Goal: Find specific page/section: Find specific page/section

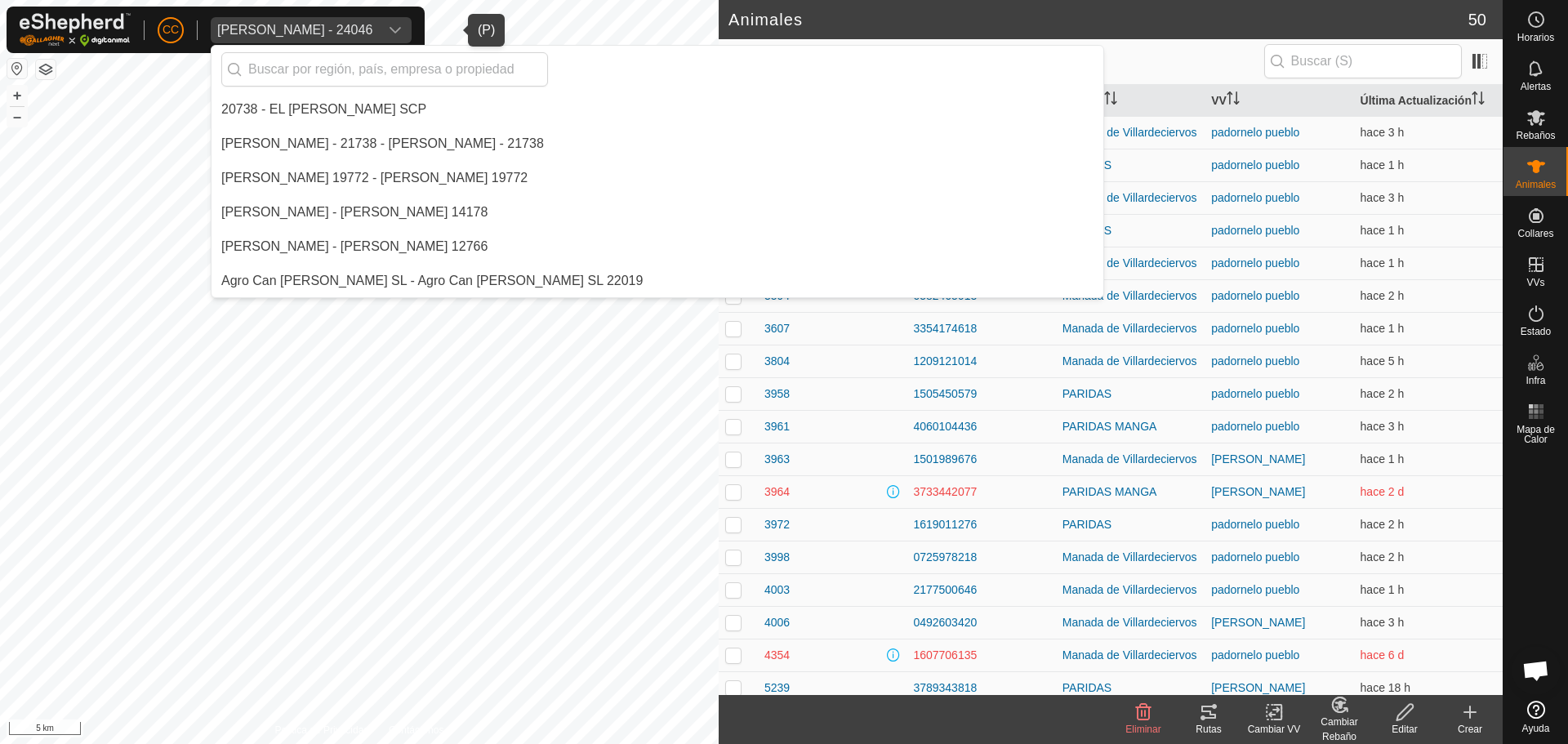
scroll to position [1131, 0]
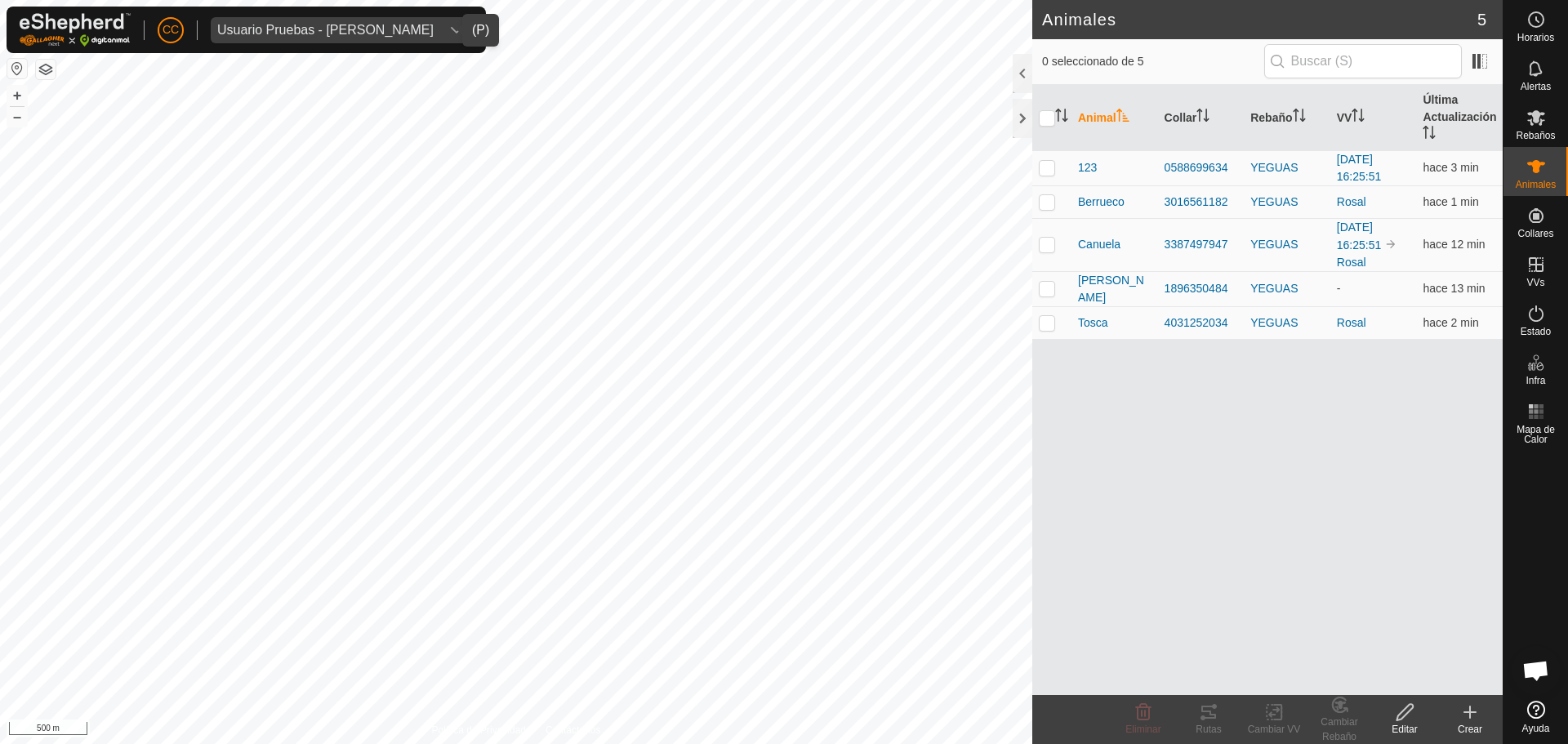
click at [352, 33] on div "Usuario Pruebas - Gregorio Alarcia" at bounding box center [325, 30] width 216 height 13
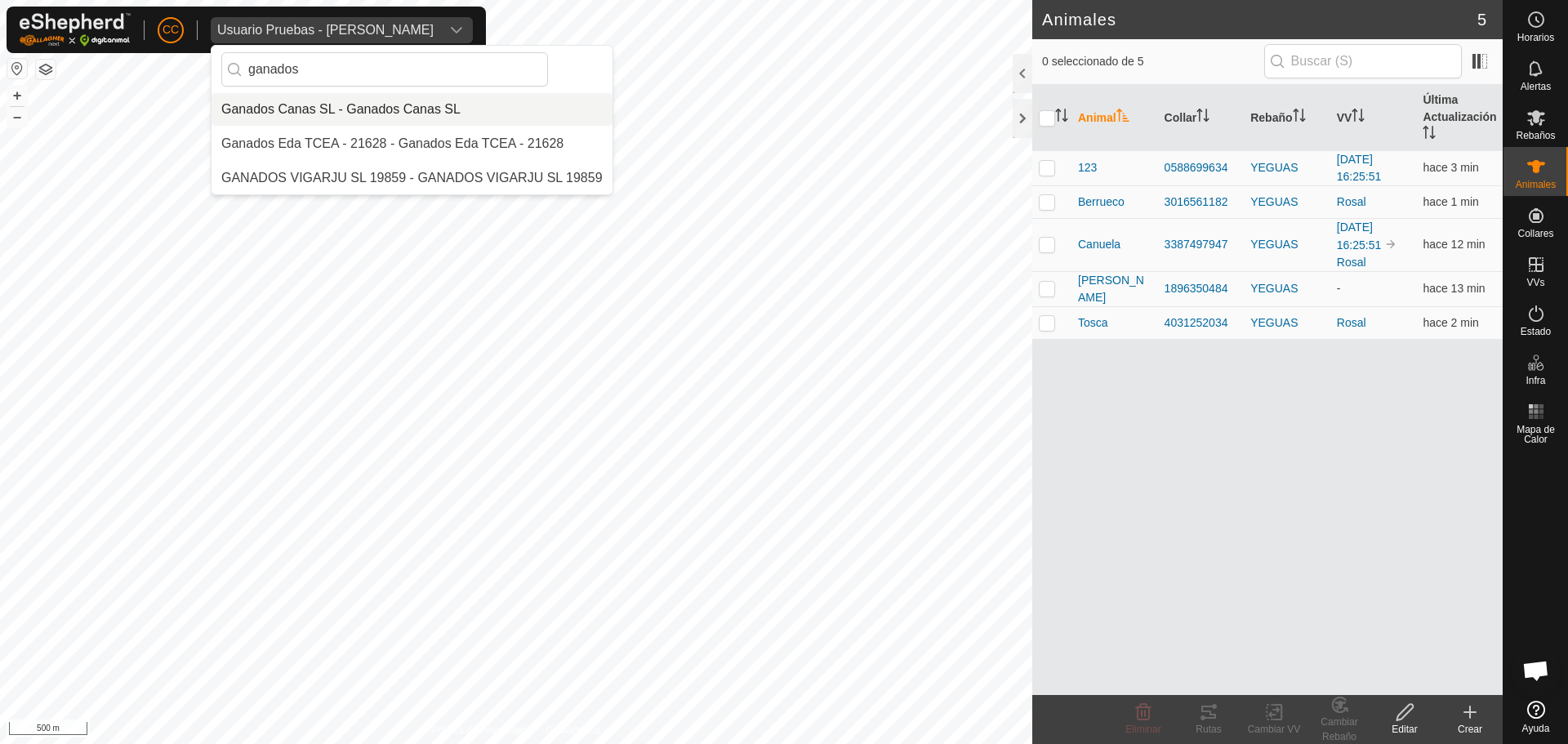
type input "ganados"
click at [333, 102] on li "Ganados Canas SL - Ganados Canas SL" at bounding box center [412, 110] width 401 height 32
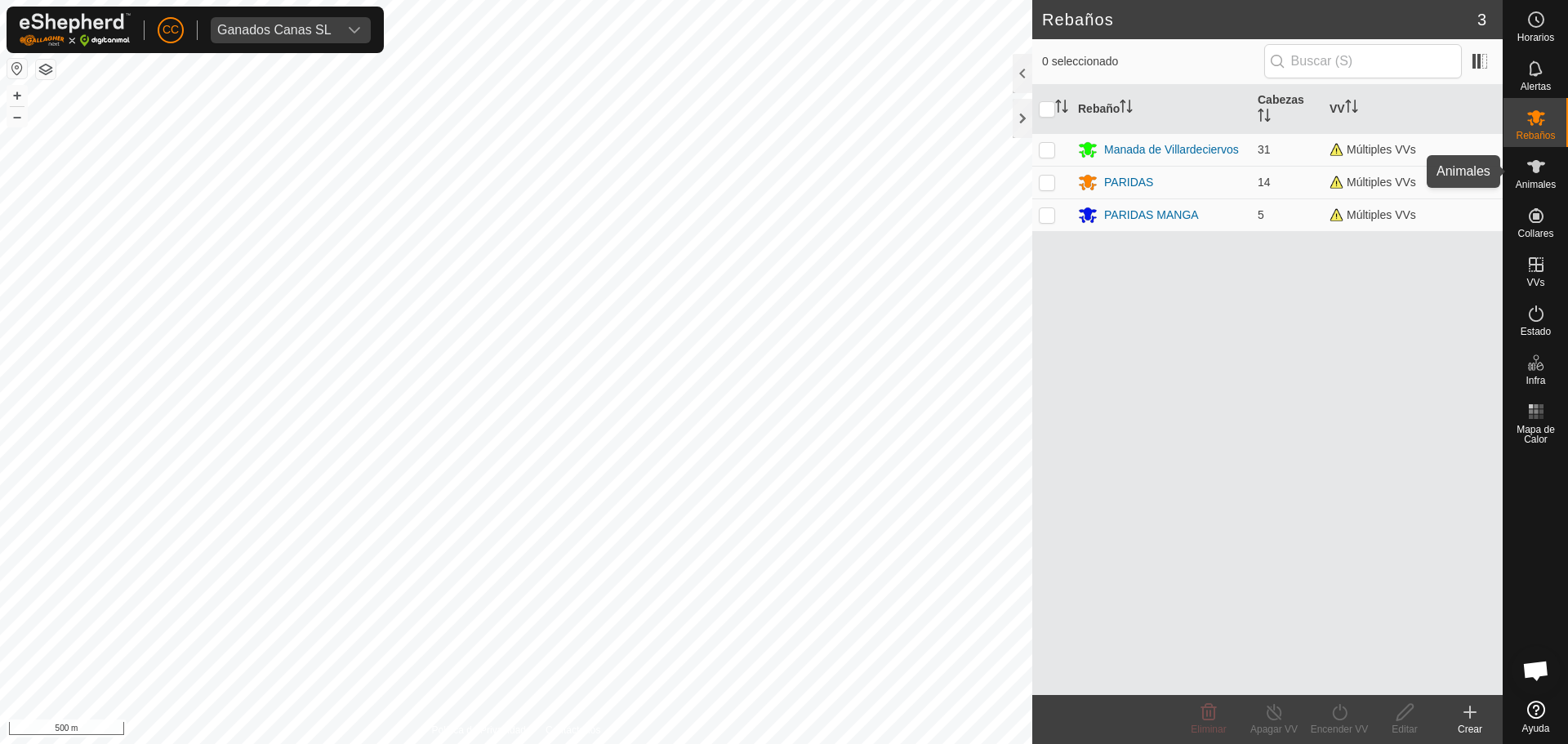
click at [1534, 182] on span "Animales" at bounding box center [1535, 185] width 40 height 10
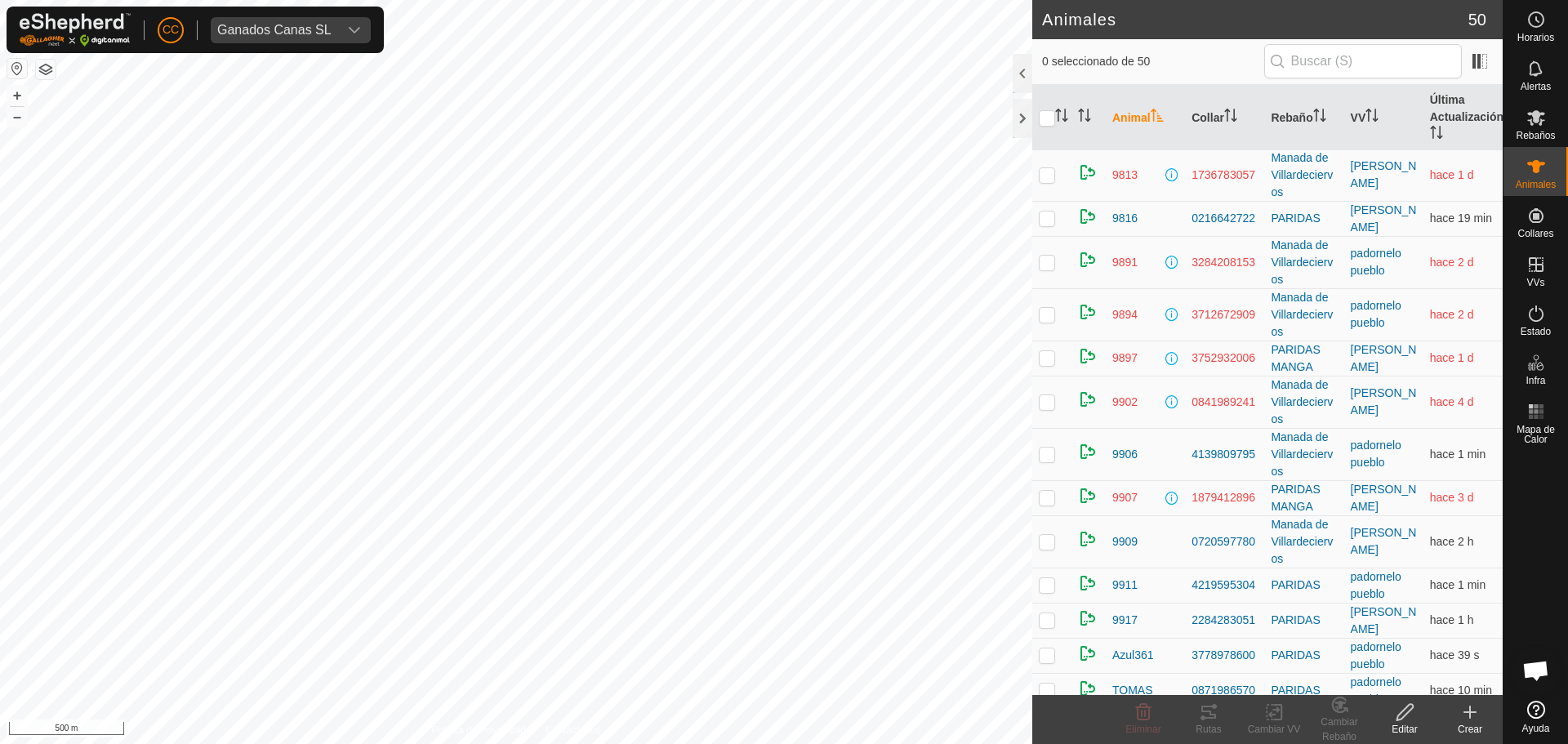
scroll to position [1734, 0]
click at [1050, 574] on p-checkbox at bounding box center [1047, 580] width 16 height 13
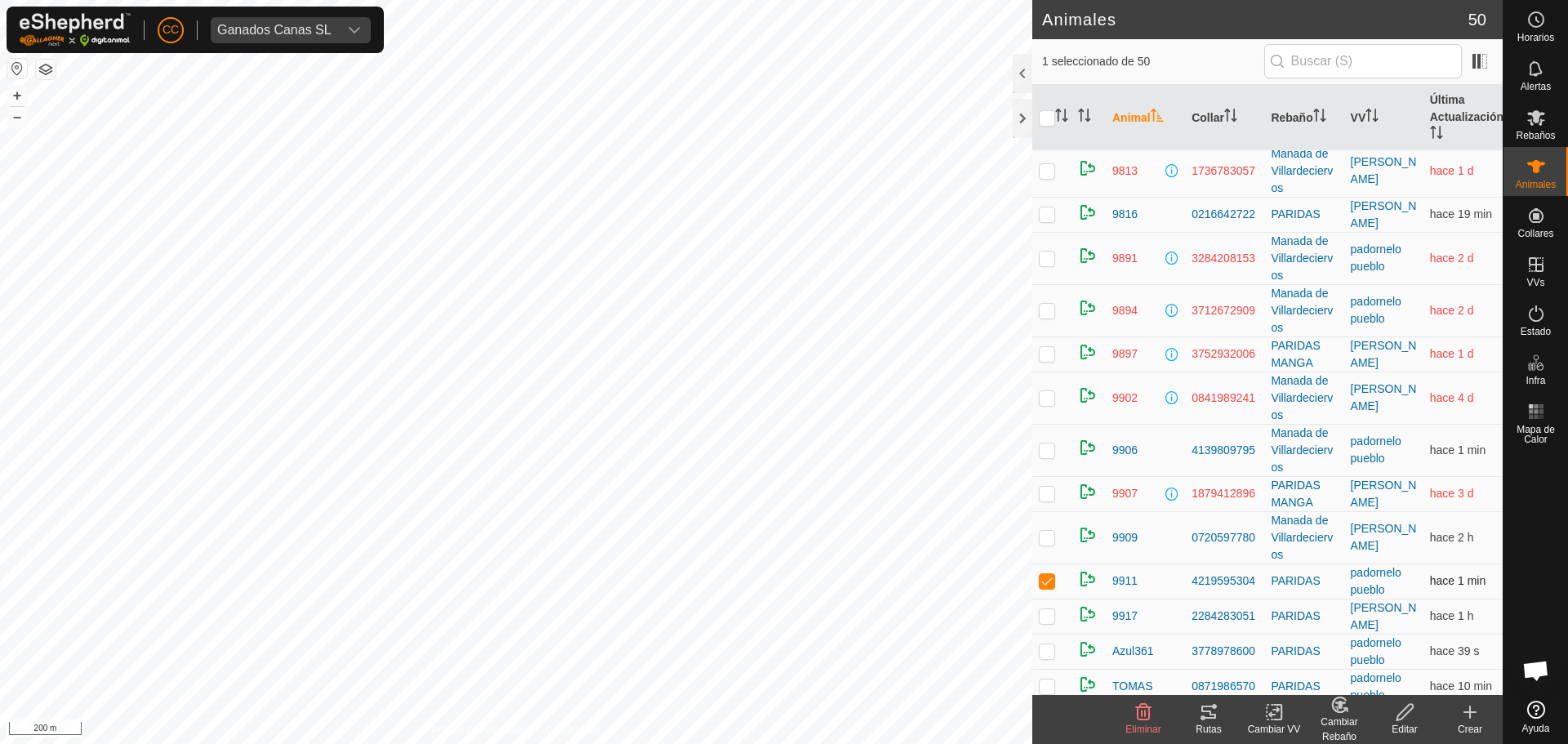
click at [1050, 574] on p-checkbox at bounding box center [1047, 580] width 16 height 13
checkbox input "false"
